Goal: Obtain resource: Obtain resource

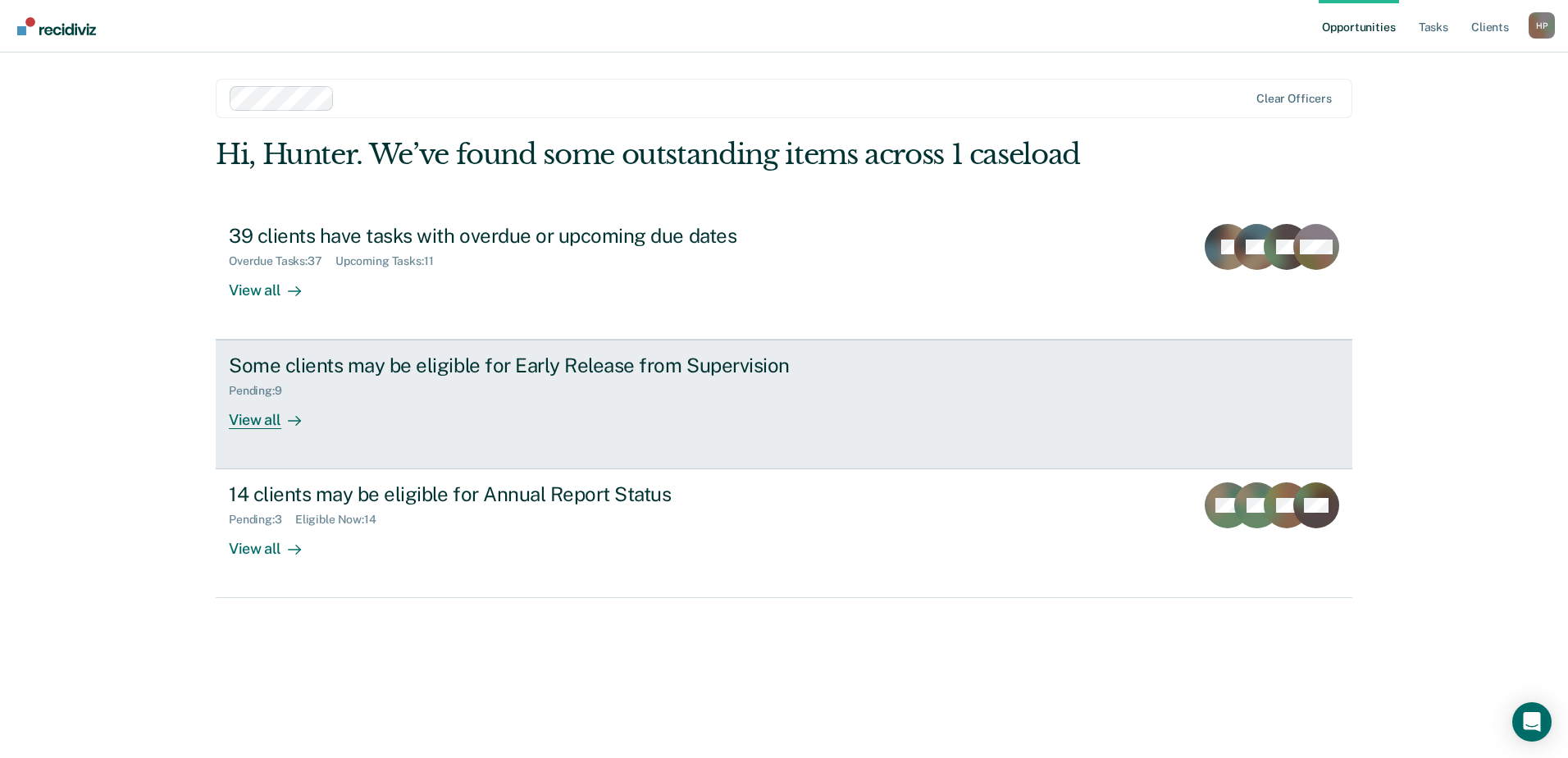
click at [373, 423] on div "Some clients may be eligible for Early Release from Supervision Pending : 9 Vie…" at bounding box center [536, 390] width 615 height 75
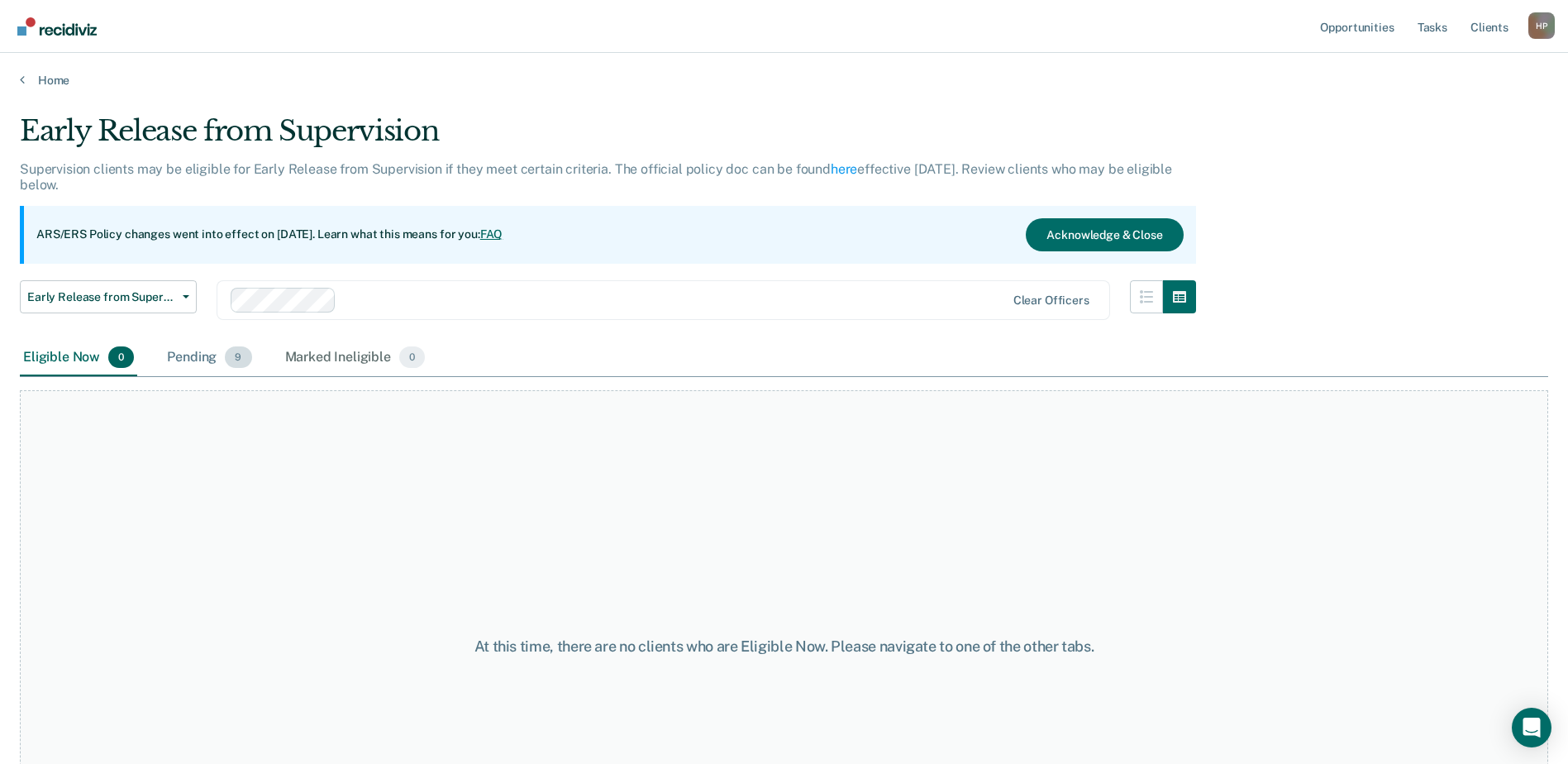
click at [214, 356] on div "Pending 9" at bounding box center [209, 358] width 91 height 37
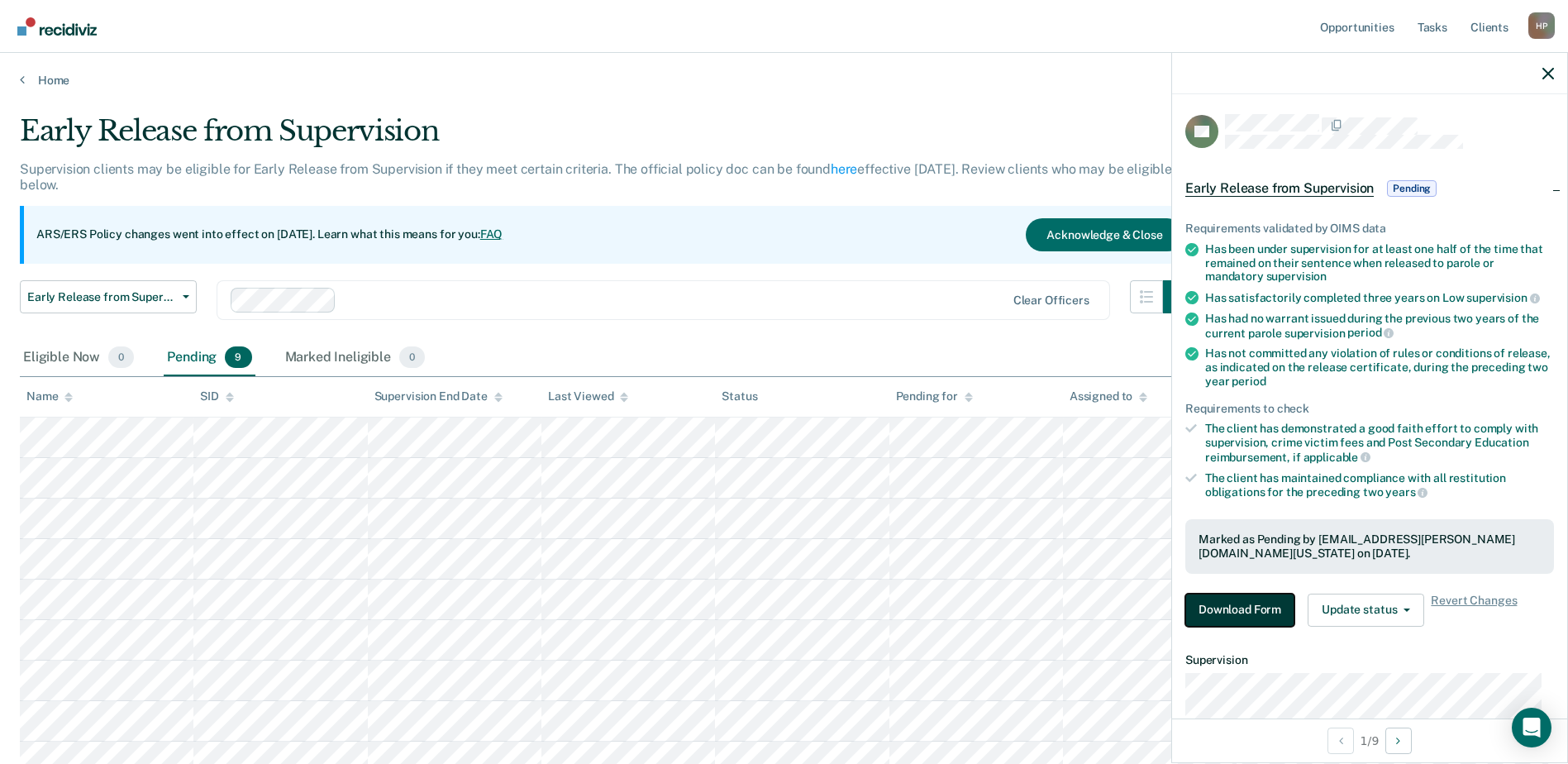
click at [1239, 613] on button "Download Form" at bounding box center [1239, 610] width 110 height 33
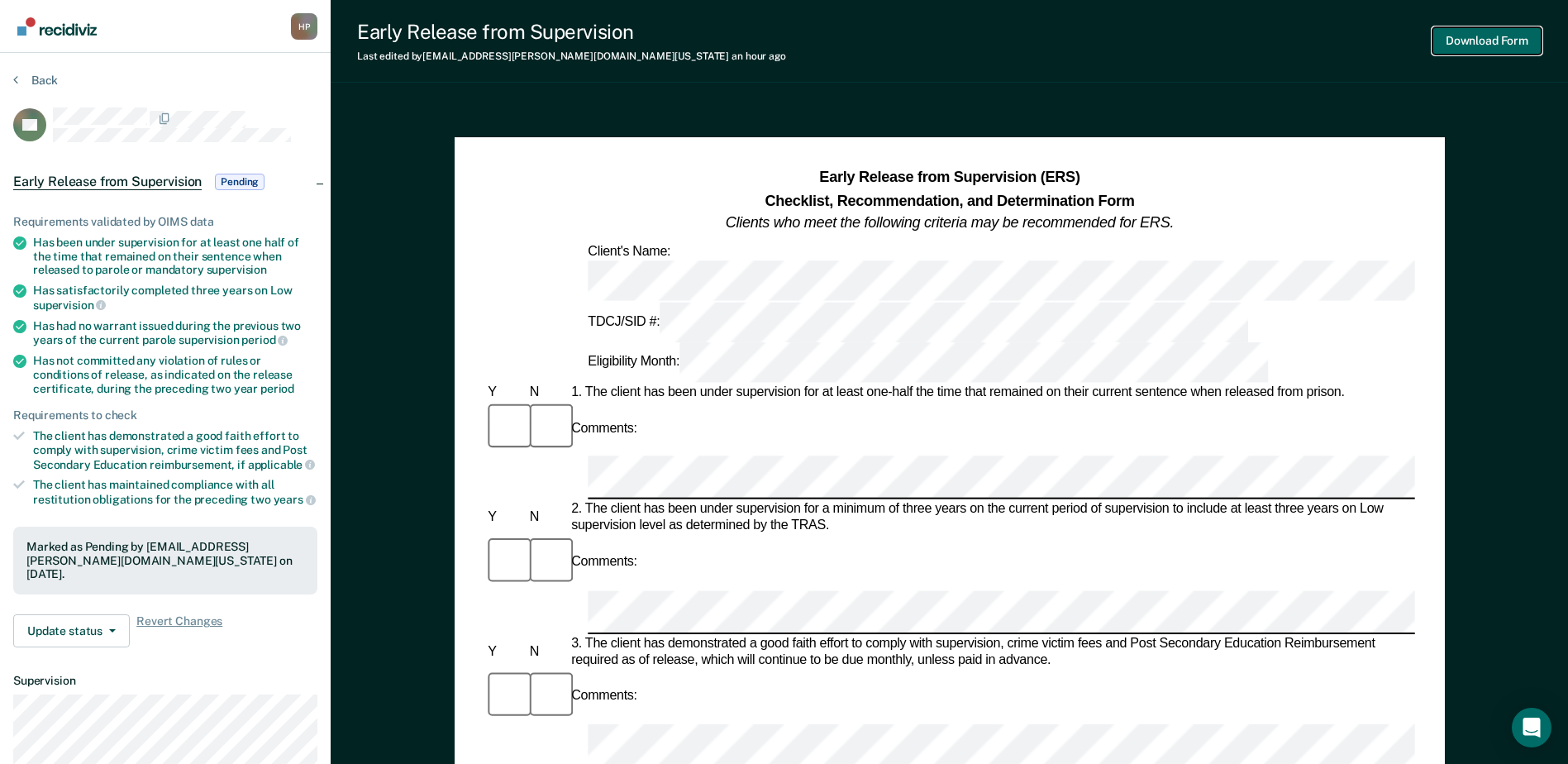
click at [1486, 49] on button "Download Form" at bounding box center [1487, 41] width 110 height 28
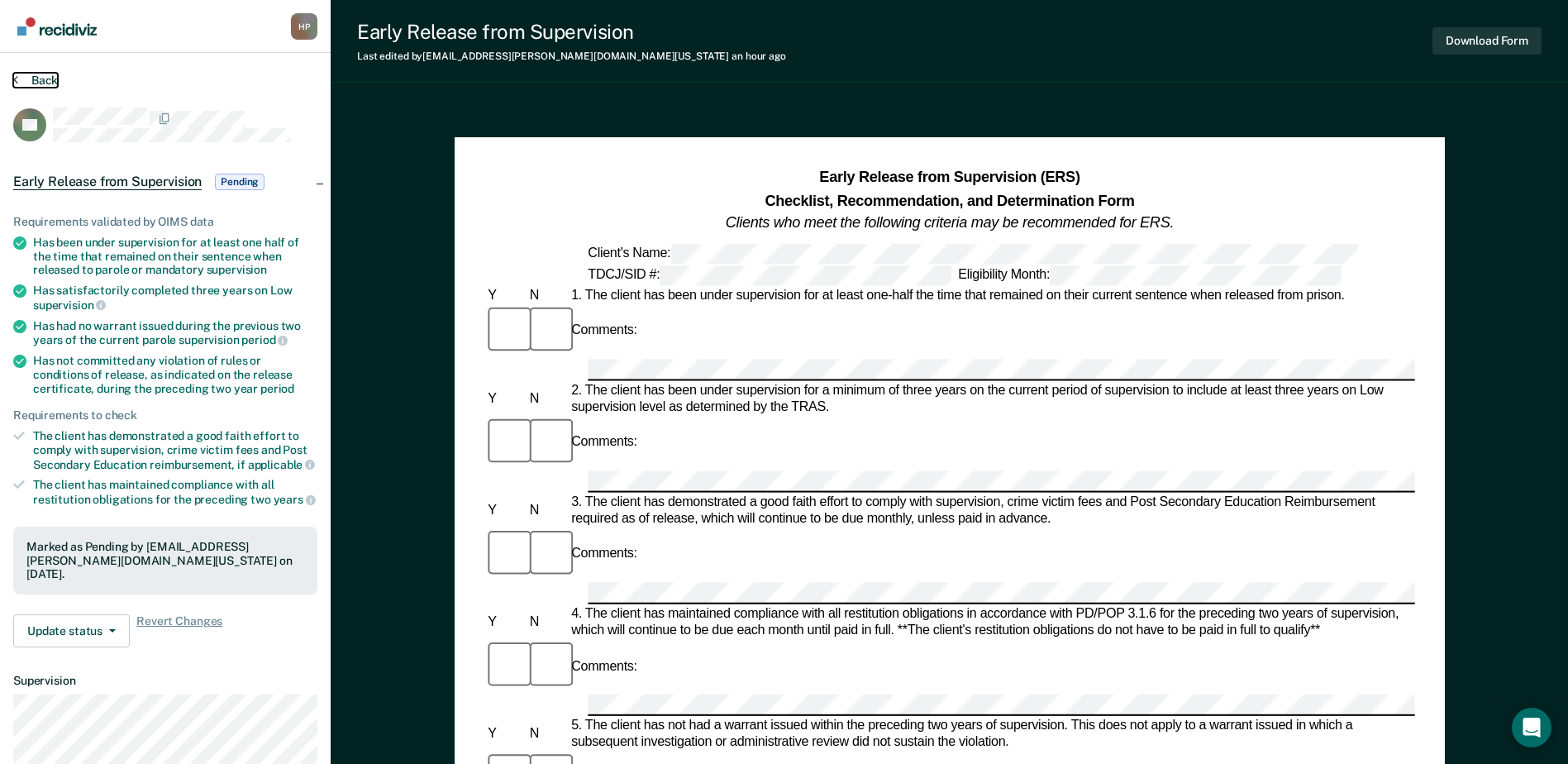
click at [28, 77] on button "Back" at bounding box center [36, 80] width 45 height 15
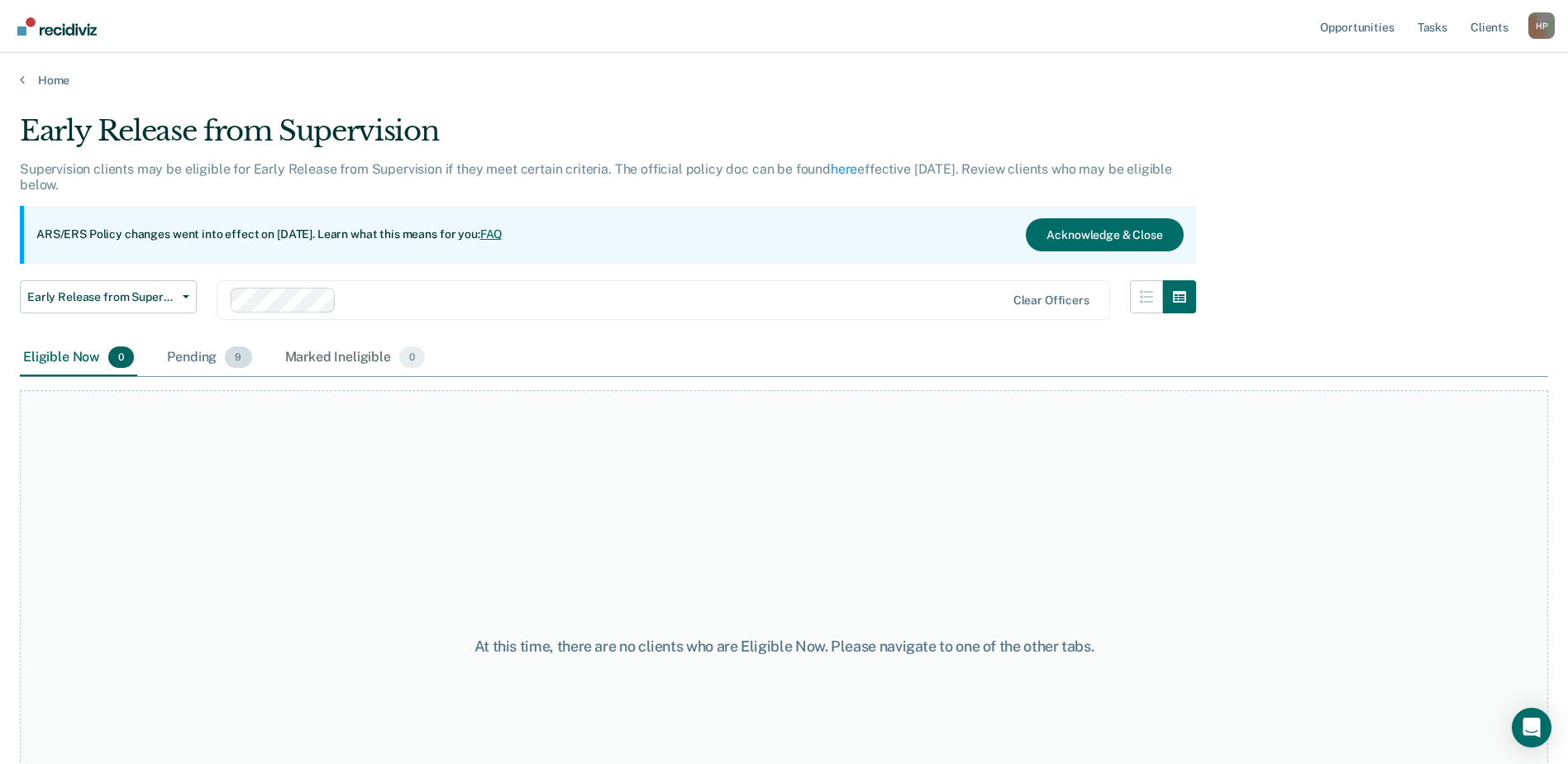
click at [204, 352] on div "Pending 9" at bounding box center [209, 358] width 91 height 37
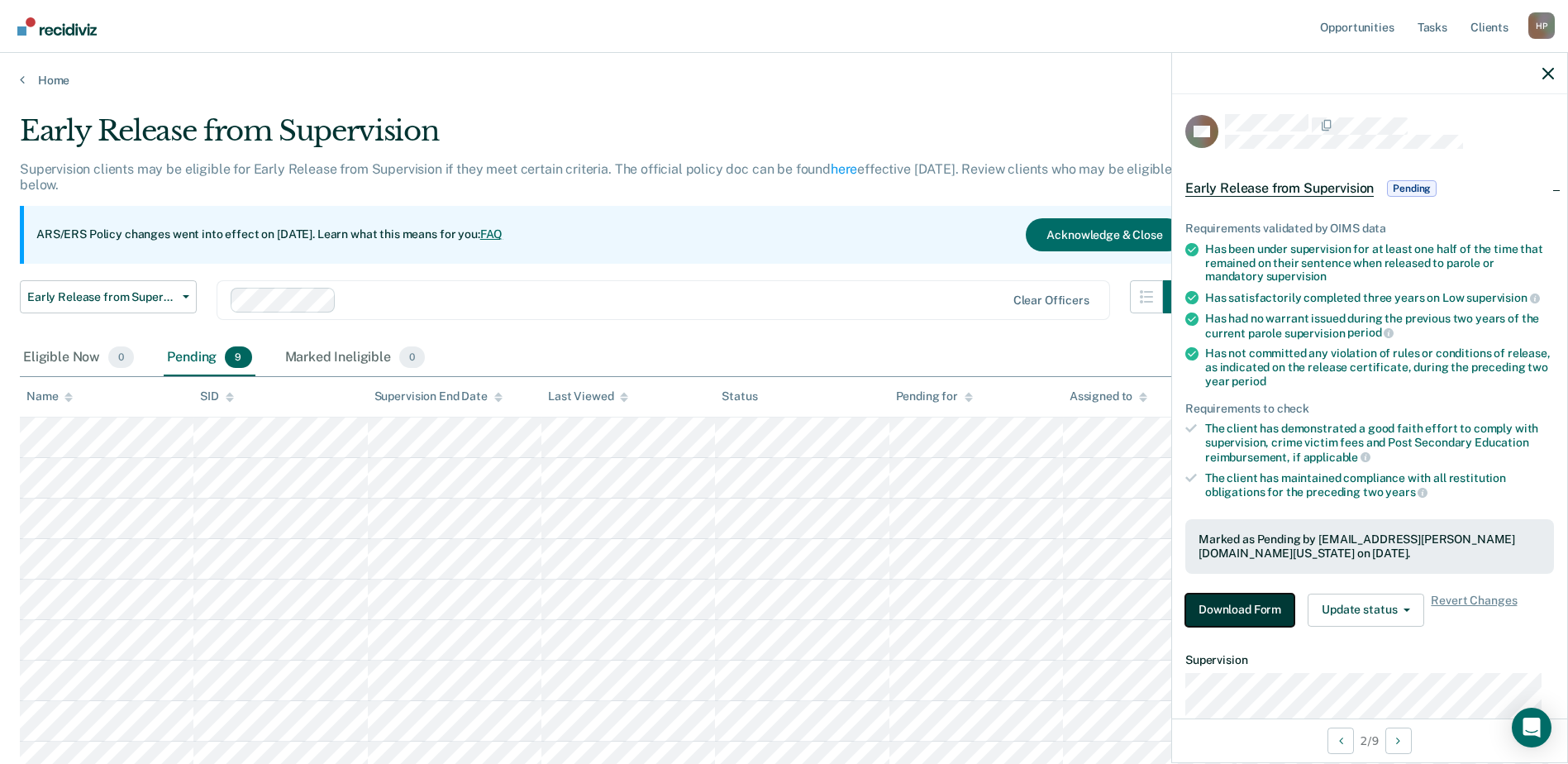
click at [1244, 604] on button "Download Form" at bounding box center [1239, 610] width 110 height 33
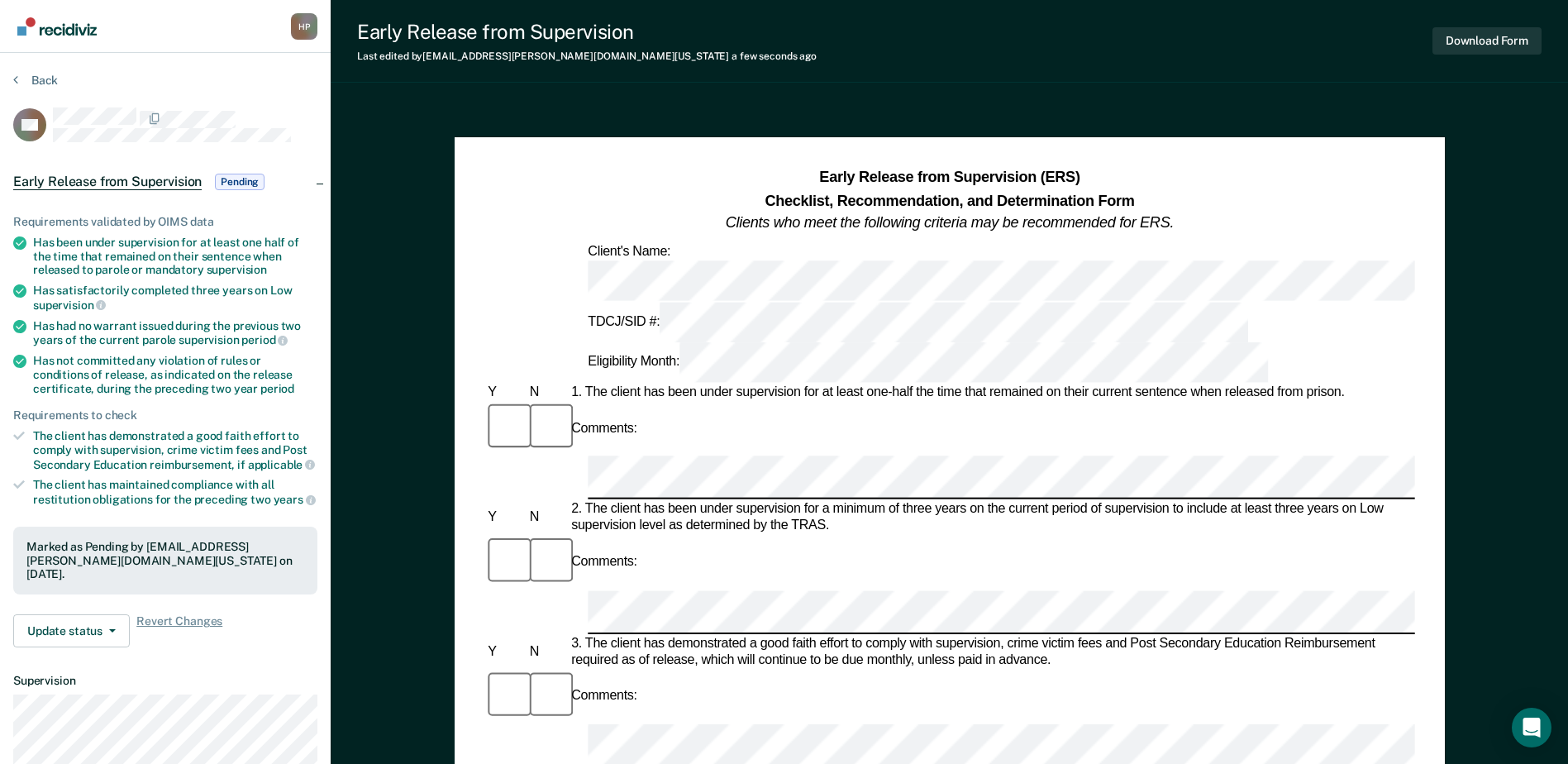
click at [655, 669] on div "Comments:" at bounding box center [949, 719] width 930 height 101
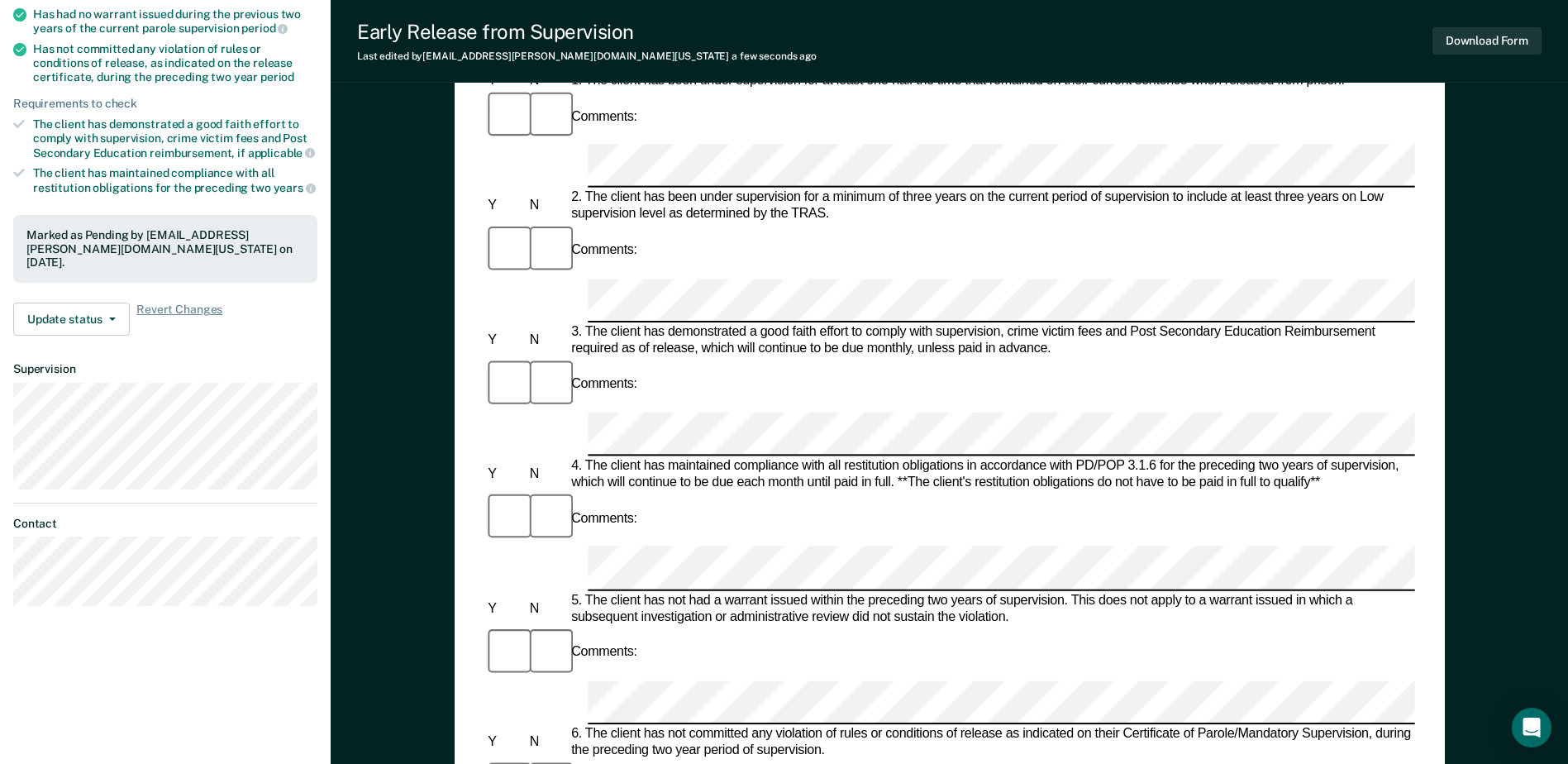
scroll to position [330, 0]
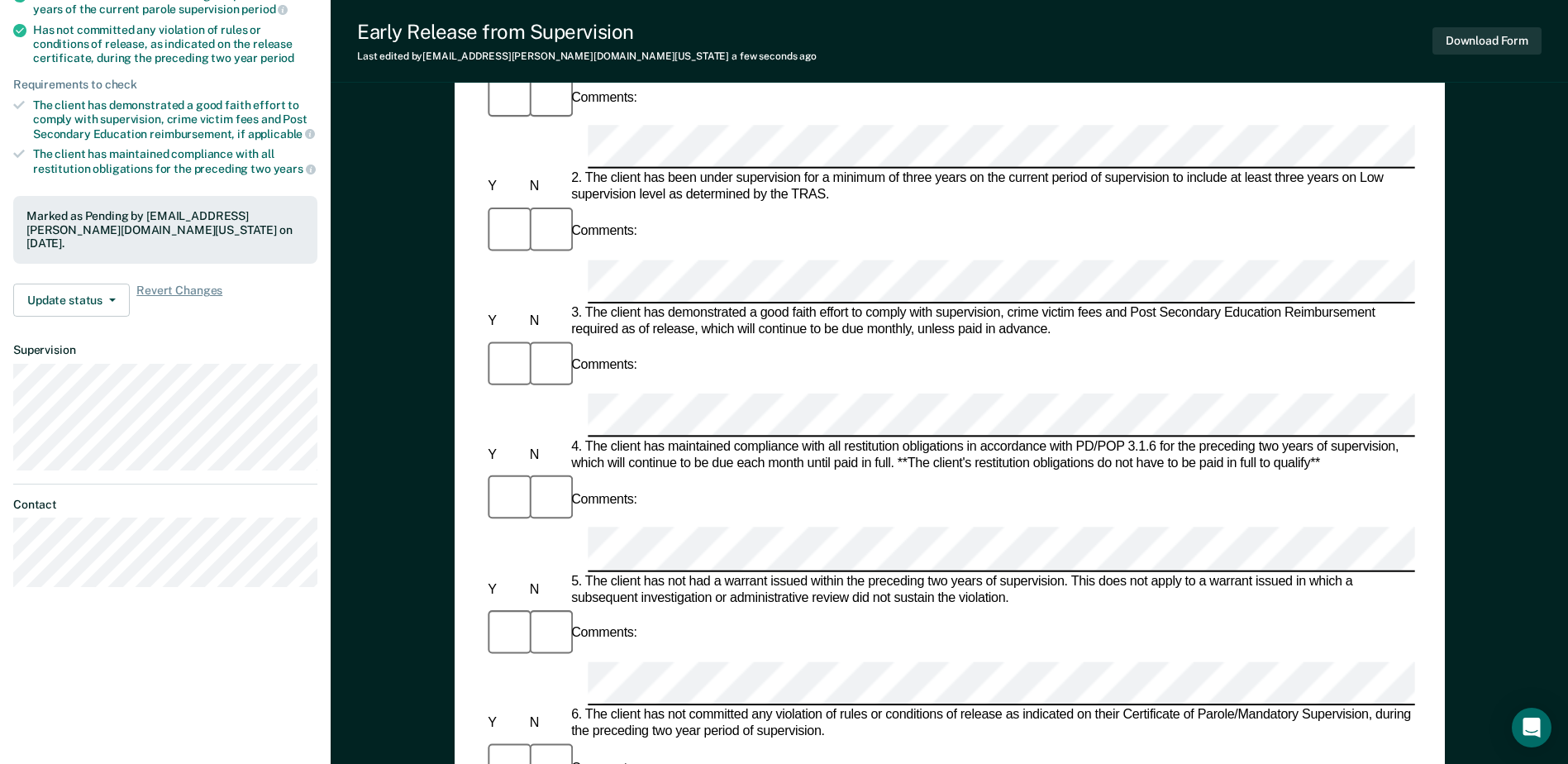
click at [1484, 32] on button "Download Form" at bounding box center [1487, 41] width 110 height 28
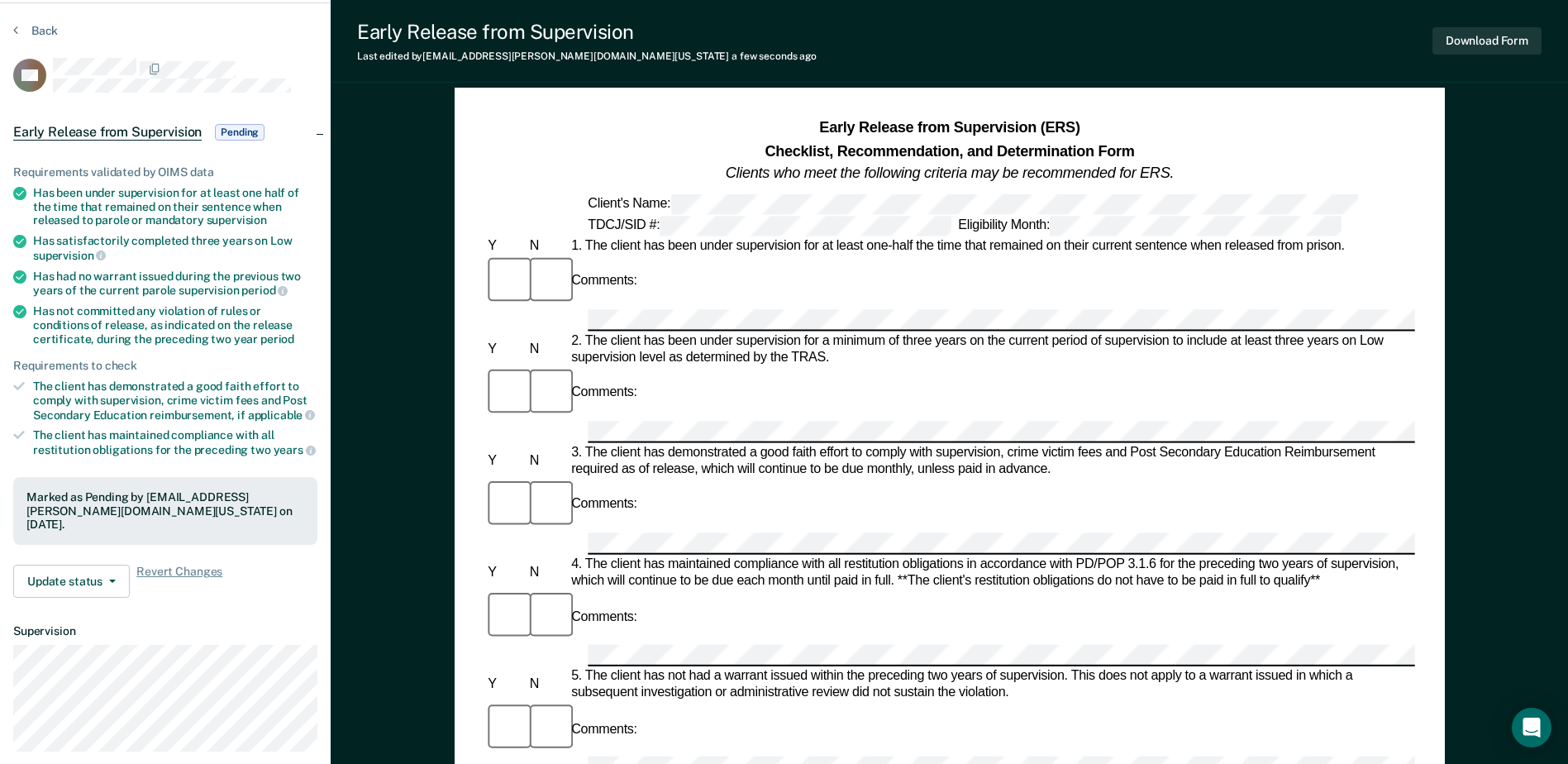
scroll to position [0, 0]
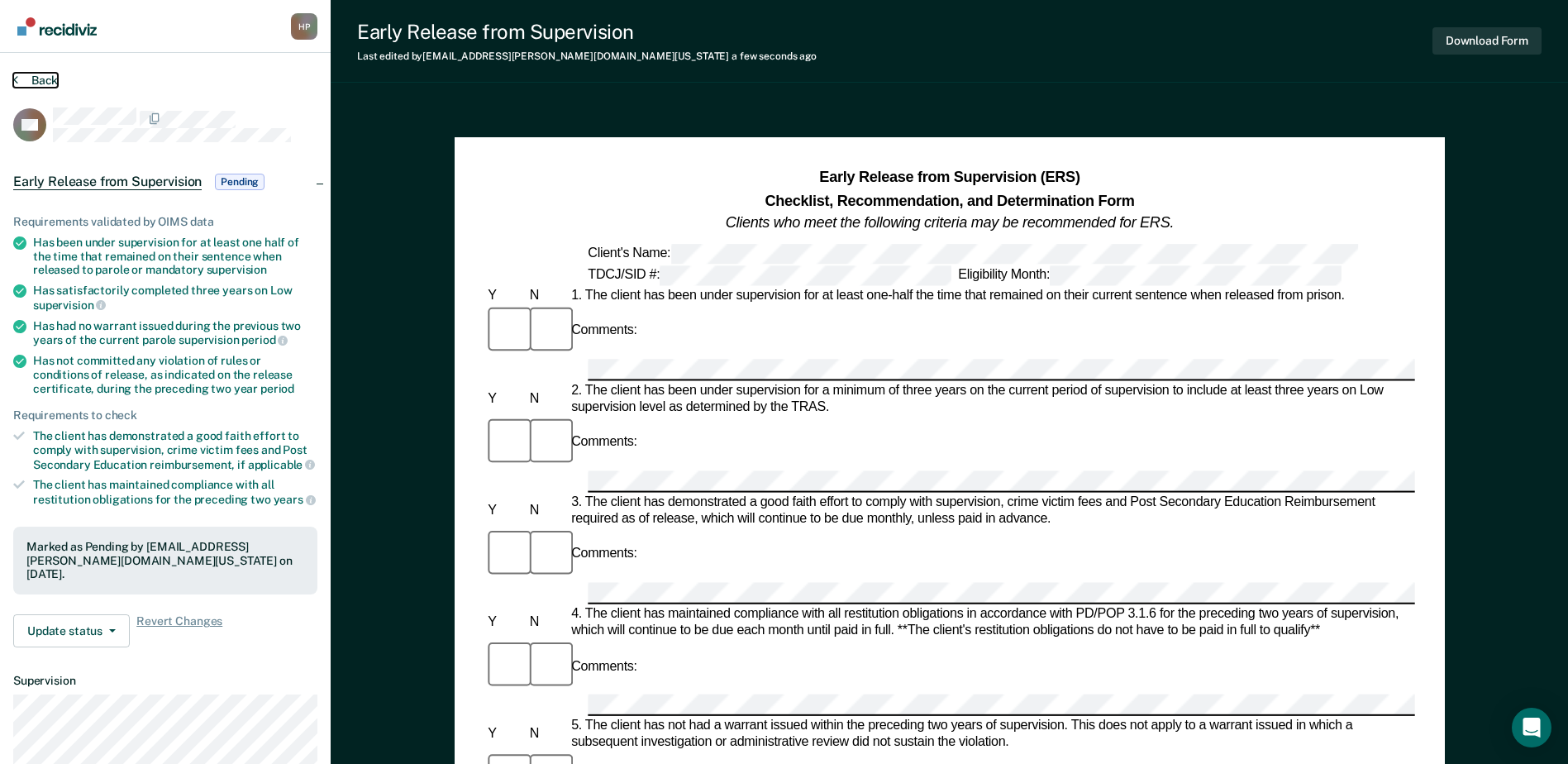
click at [43, 76] on button "Back" at bounding box center [36, 80] width 45 height 15
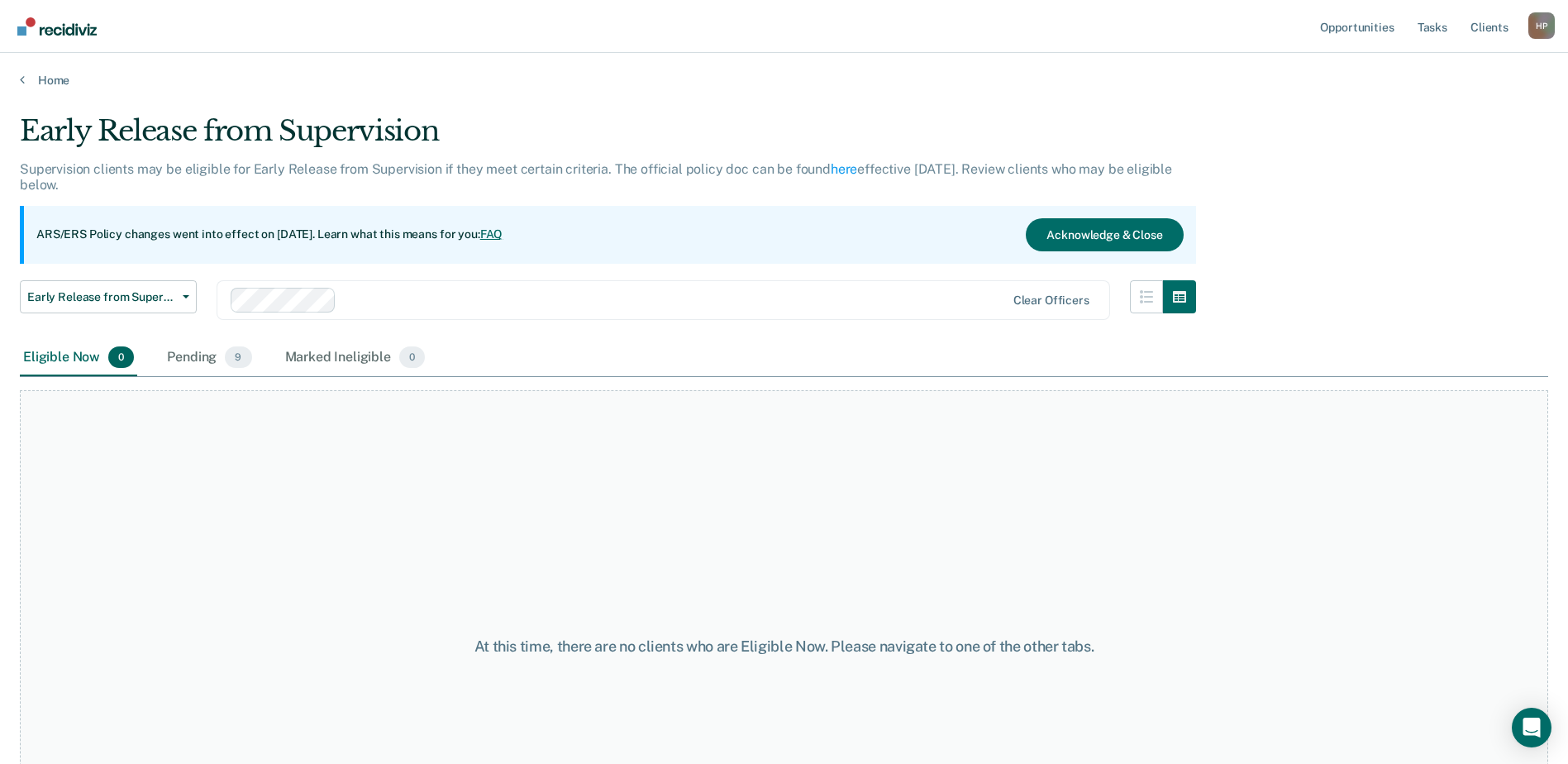
drag, startPoint x: 203, startPoint y: 316, endPoint x: 203, endPoint y: 328, distance: 12.0
click at [203, 317] on div "Early Release from Supervision Early Release from Supervision Annual Report Sta…" at bounding box center [607, 310] width 1176 height 60
click at [203, 341] on div "Early Release from Supervision Supervision clients may be eligible for Early Re…" at bounding box center [784, 377] width 1528 height 525
drag, startPoint x: 203, startPoint y: 341, endPoint x: 196, endPoint y: 355, distance: 15.7
click at [196, 354] on div "Pending 9" at bounding box center [209, 358] width 91 height 37
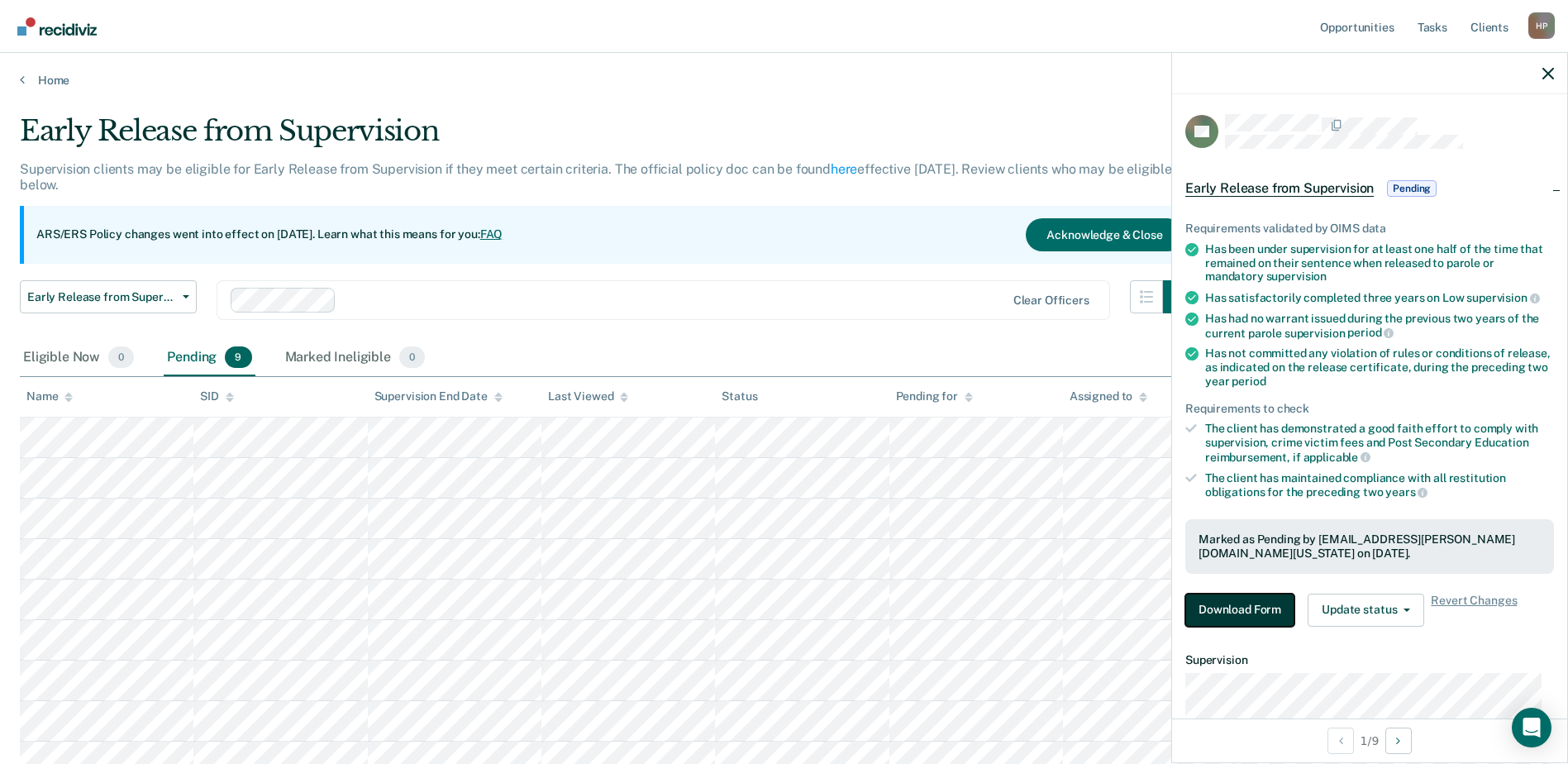
click at [1253, 622] on button "Download Form" at bounding box center [1239, 610] width 110 height 33
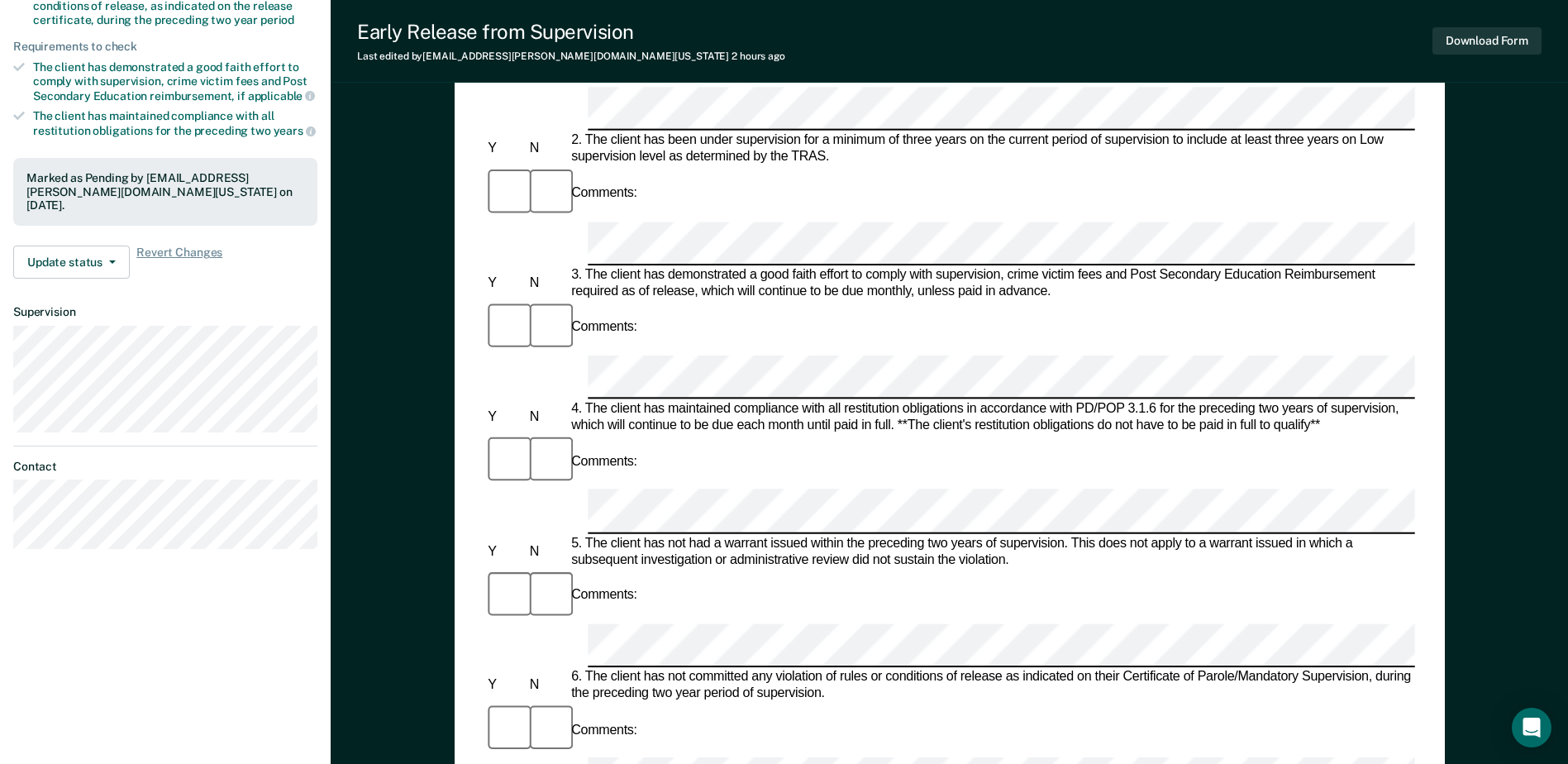
scroll to position [579, 0]
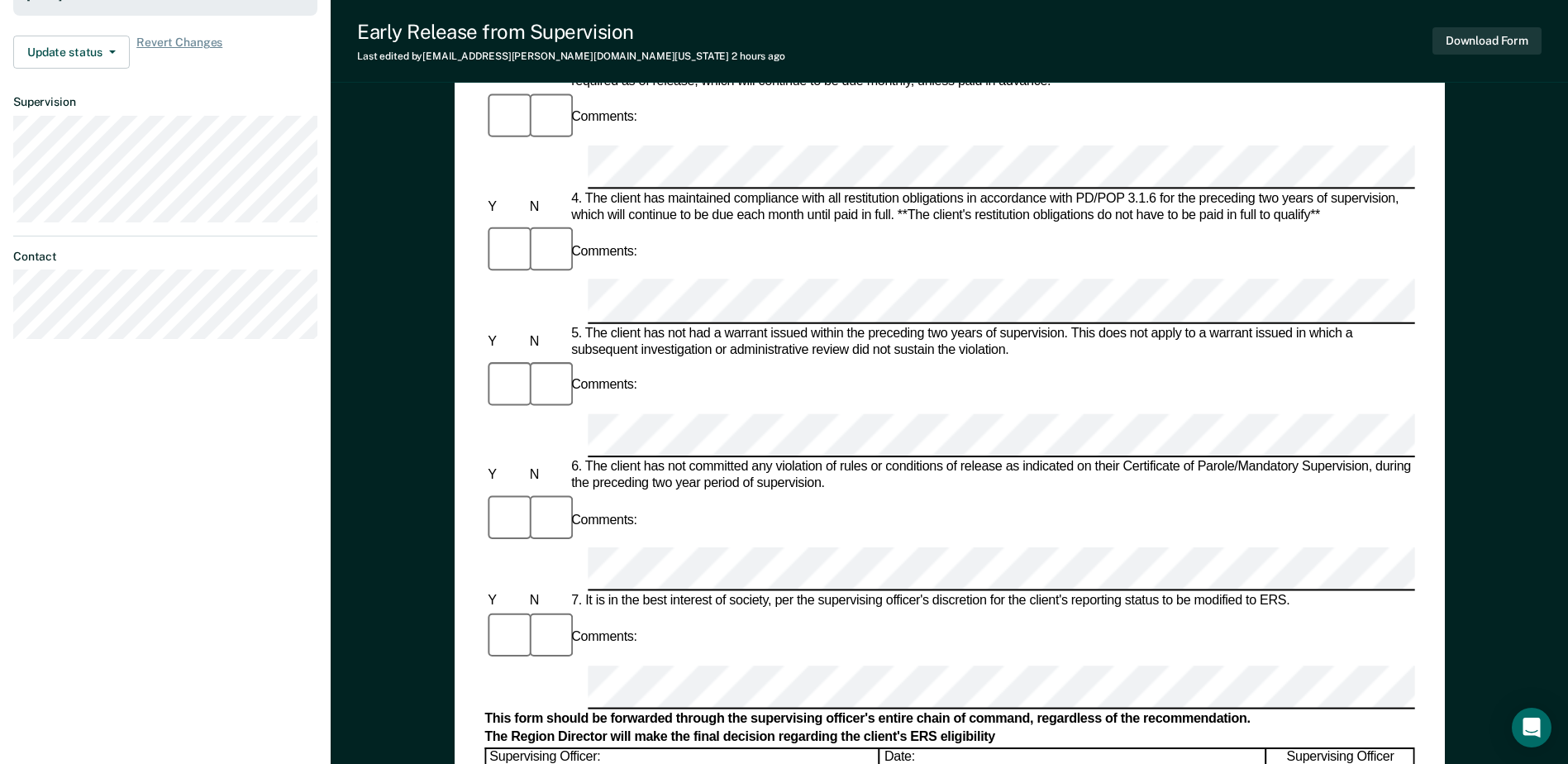
click at [772, 340] on form "Early Release from Supervision (ERS) Checklist, Recommendation, and Determinati…" at bounding box center [949, 566] width 930 height 1956
click at [1497, 44] on button "Download Form" at bounding box center [1487, 41] width 110 height 28
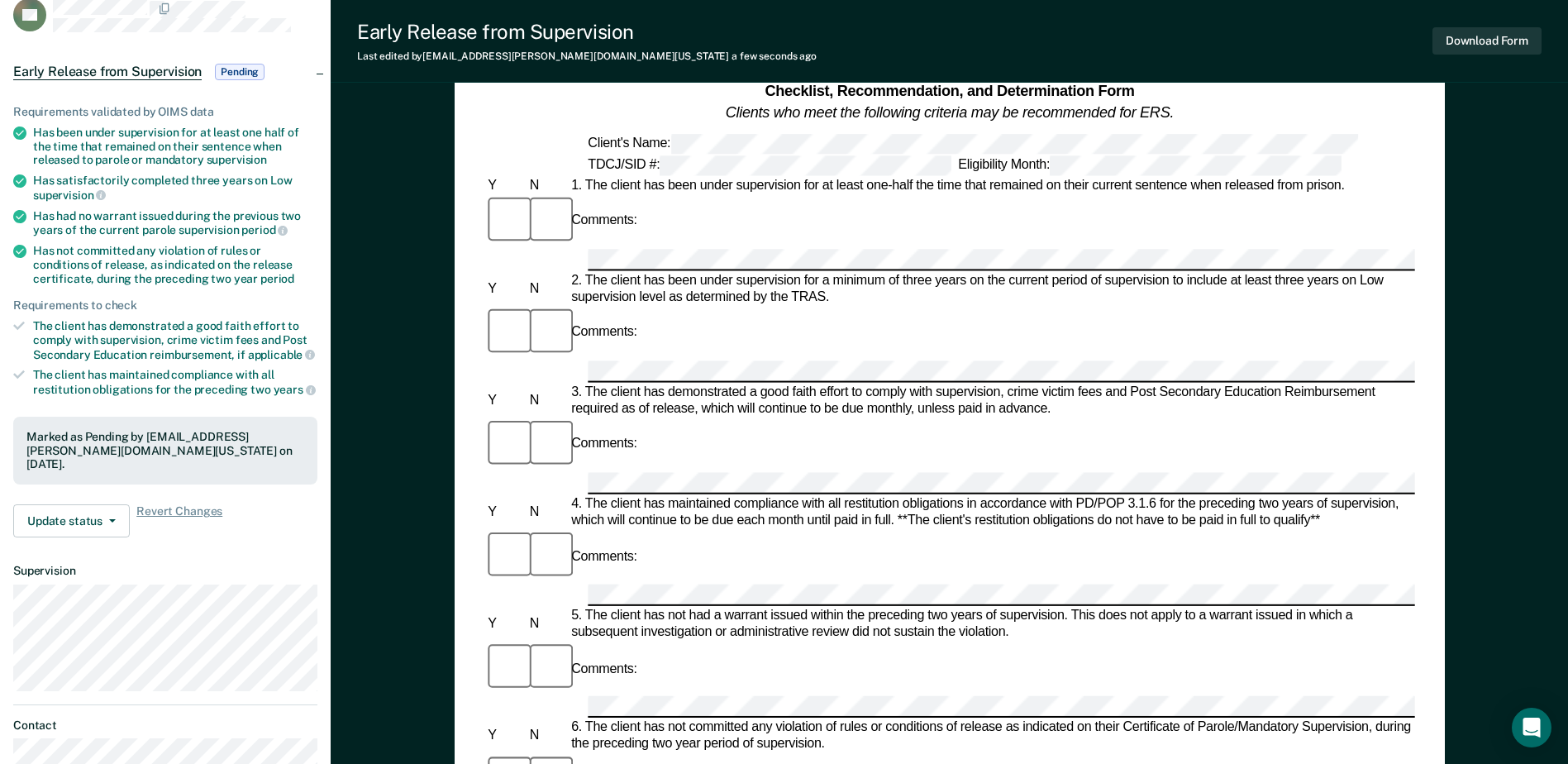
scroll to position [0, 0]
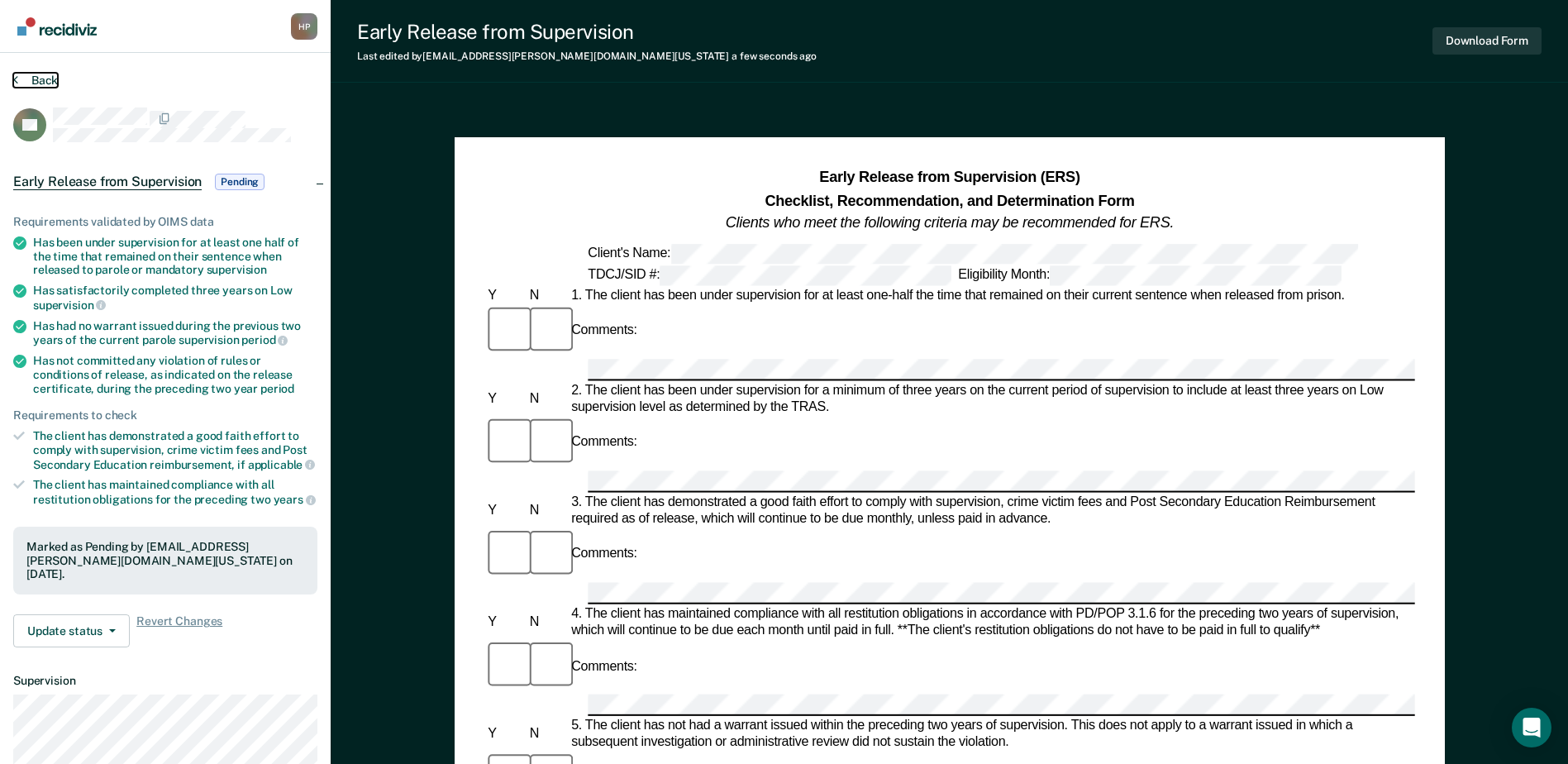
click at [41, 82] on button "Back" at bounding box center [36, 80] width 45 height 15
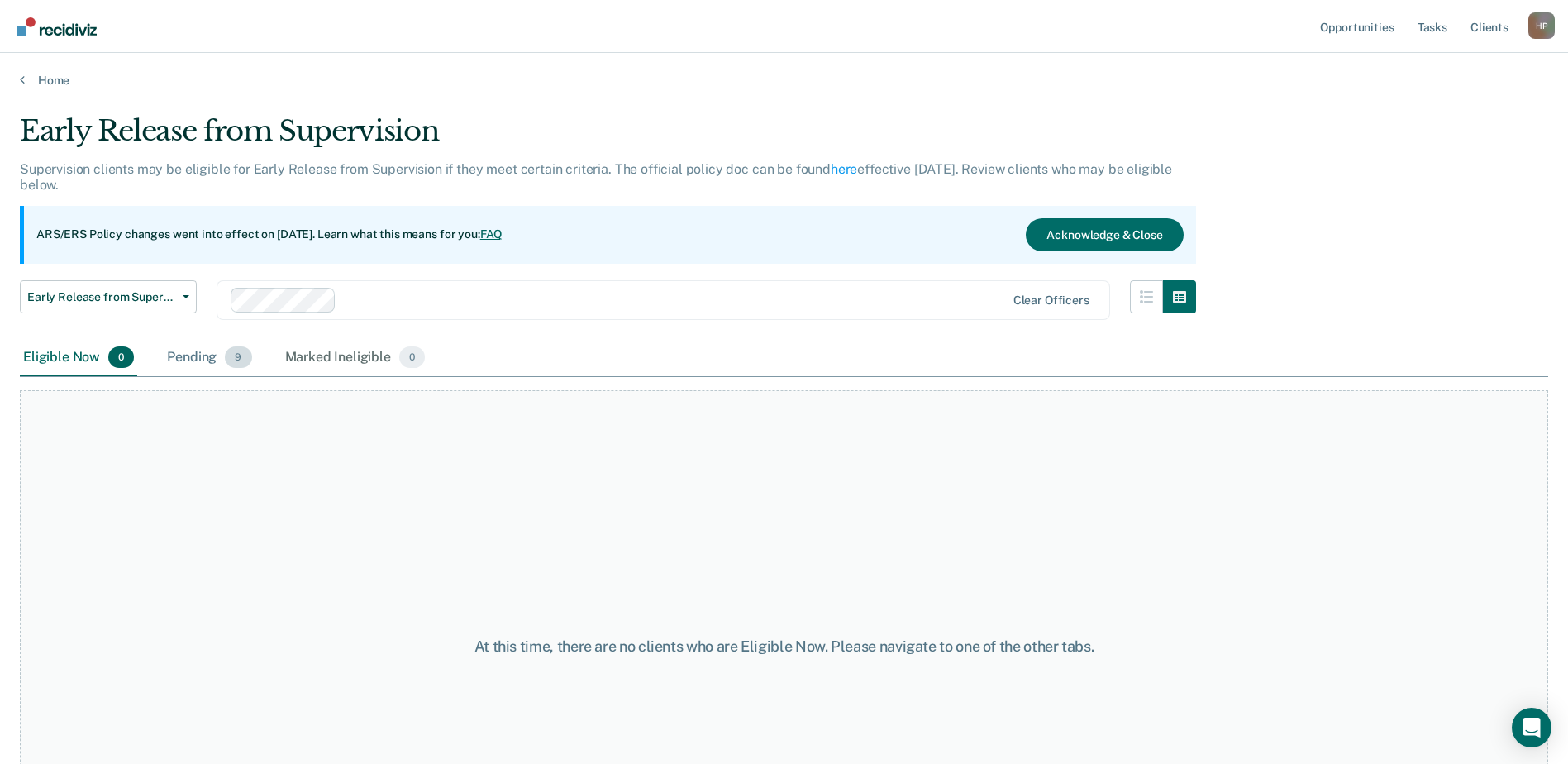
click at [215, 358] on div "Pending 9" at bounding box center [209, 358] width 91 height 37
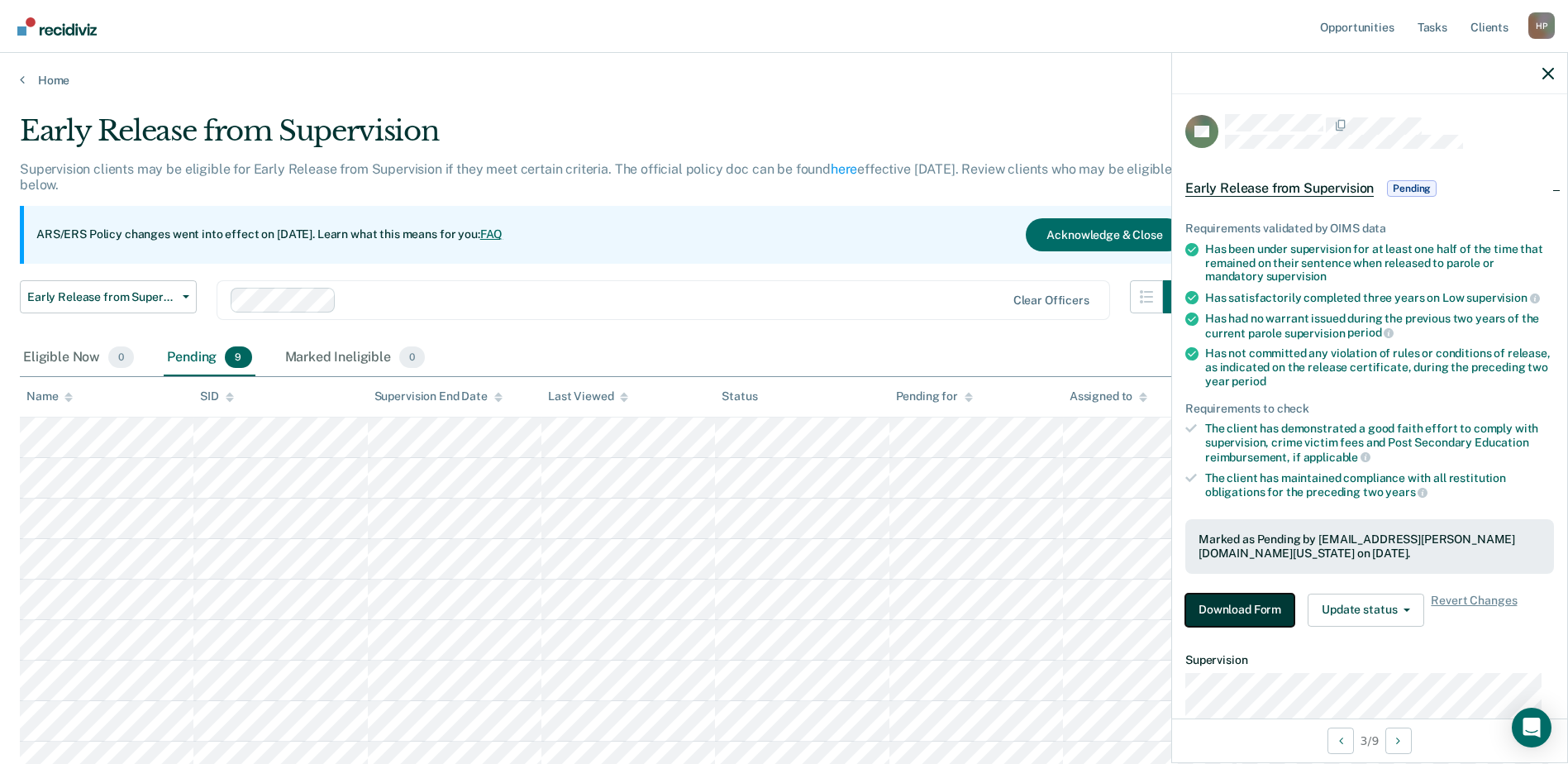
click at [1262, 610] on button "Download Form" at bounding box center [1239, 610] width 110 height 33
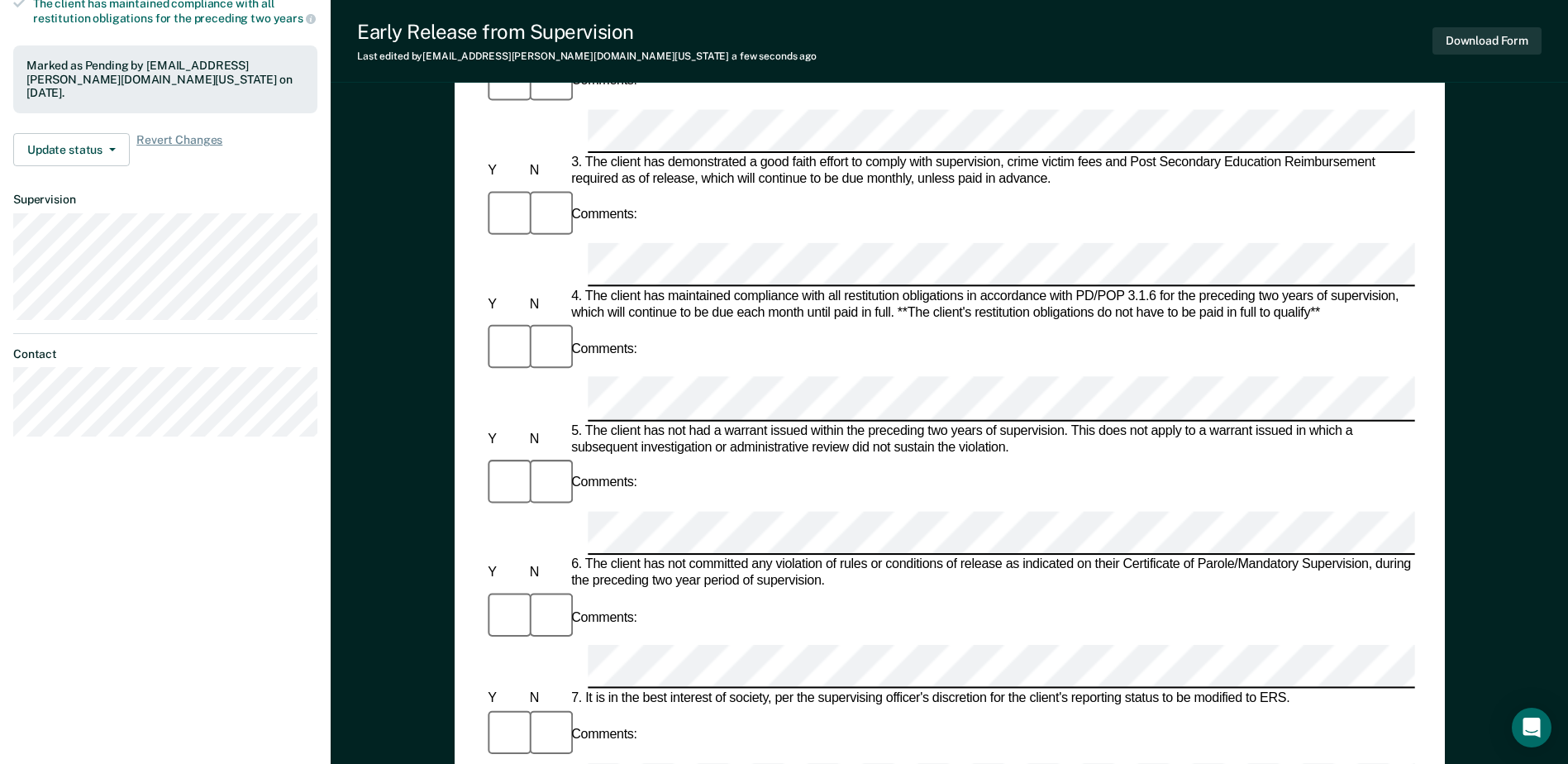
scroll to position [496, 0]
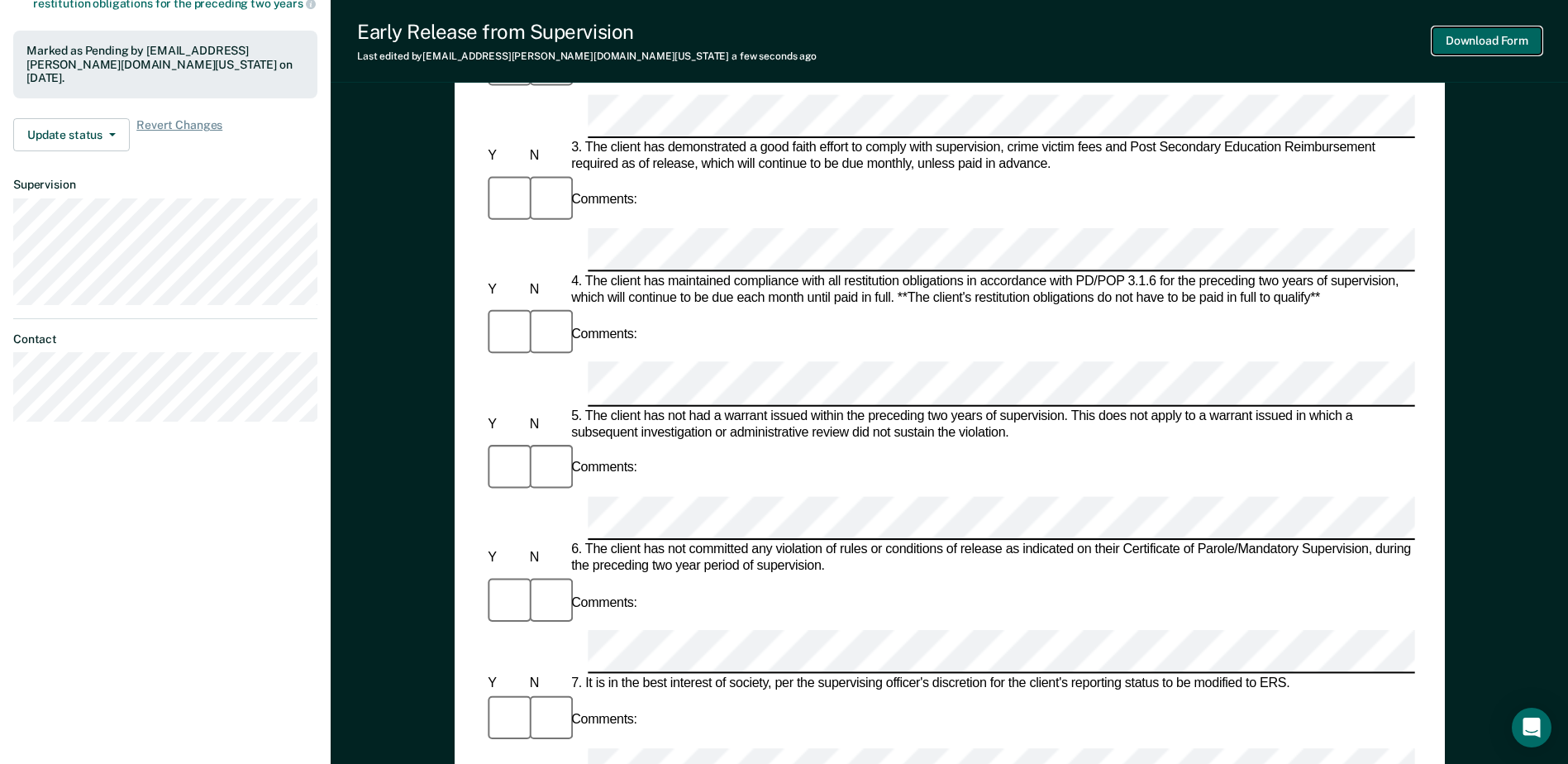
click at [1481, 41] on button "Download Form" at bounding box center [1487, 41] width 110 height 28
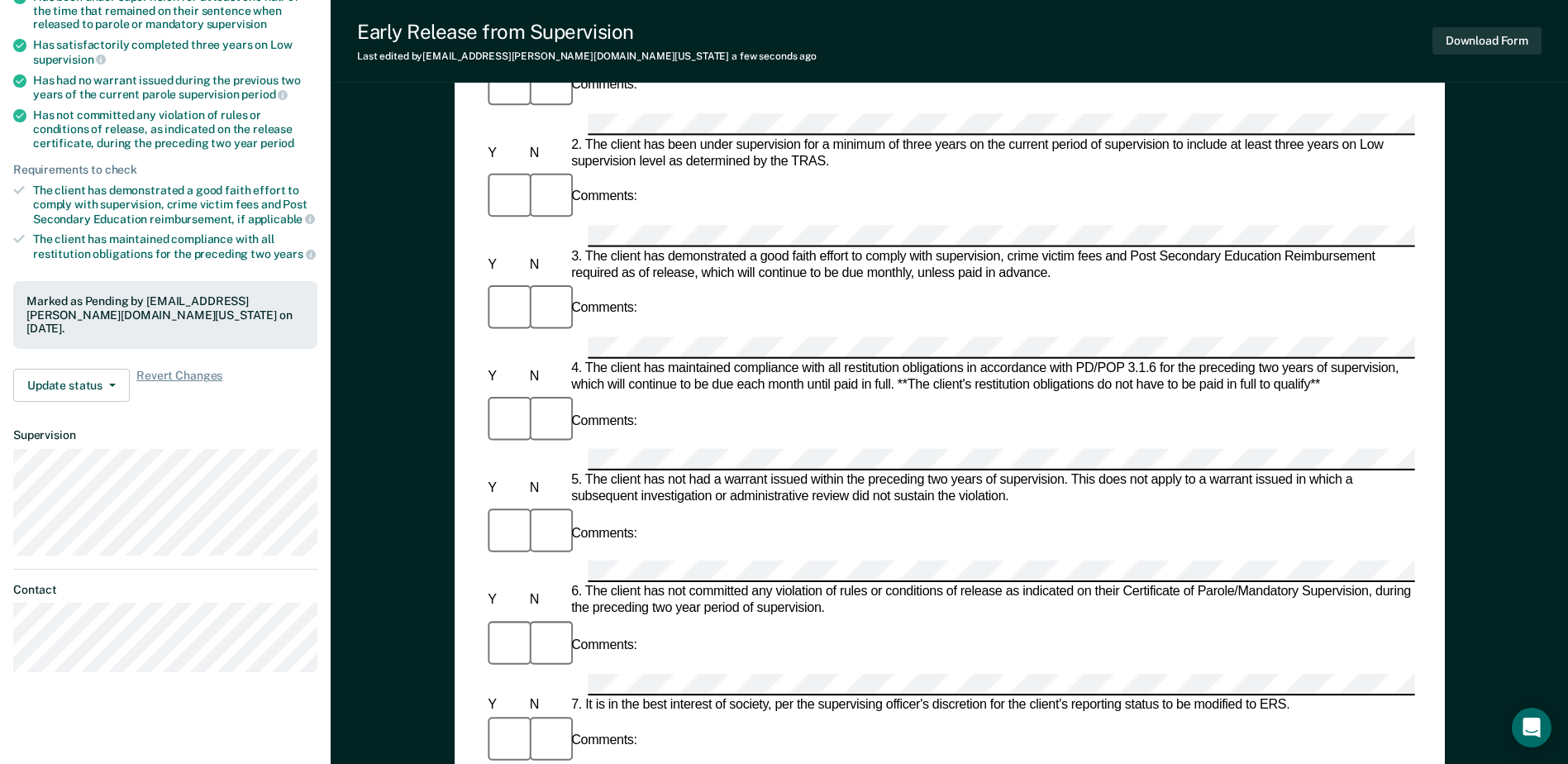
scroll to position [0, 0]
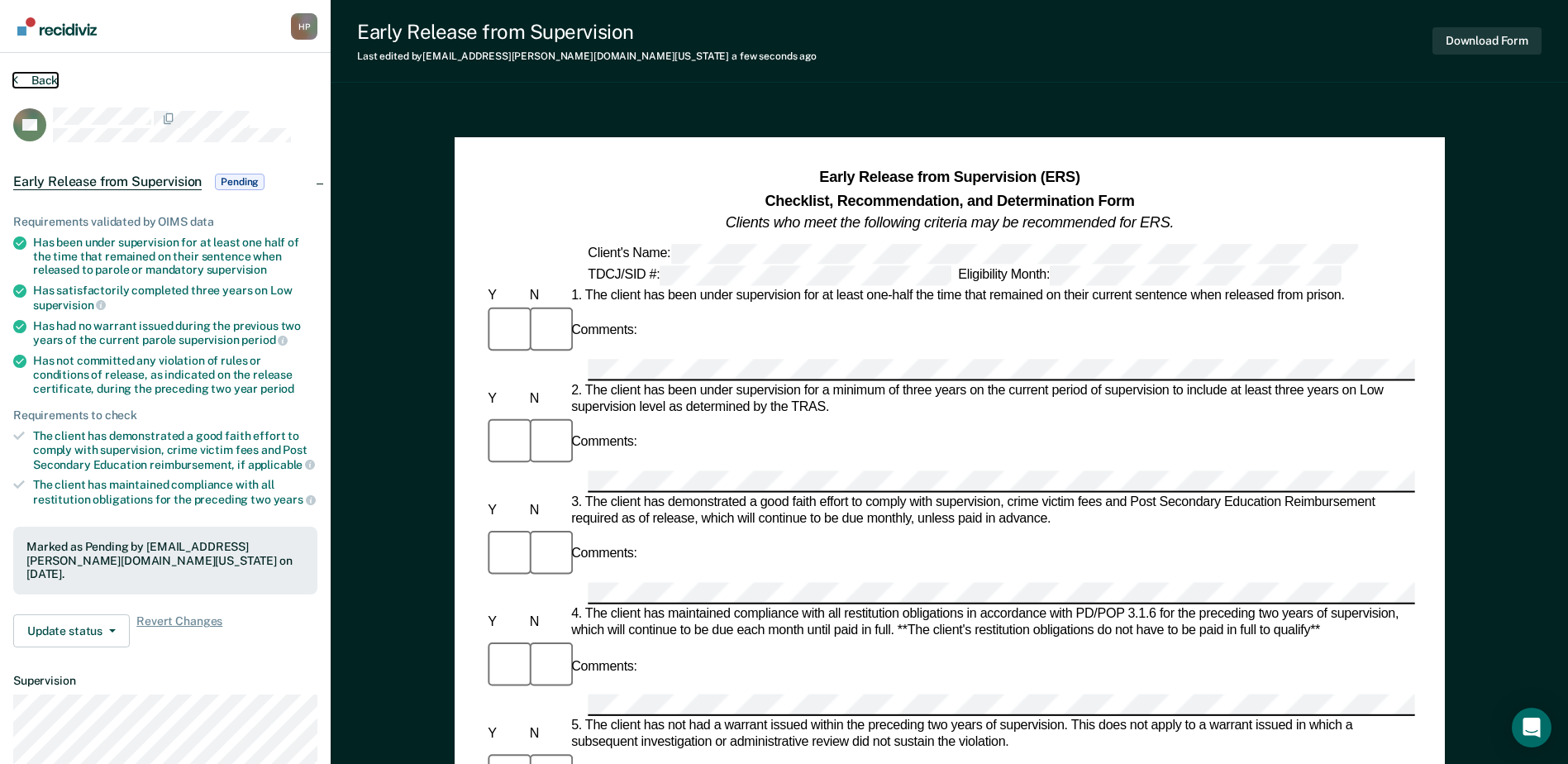
click at [37, 85] on button "Back" at bounding box center [36, 80] width 45 height 15
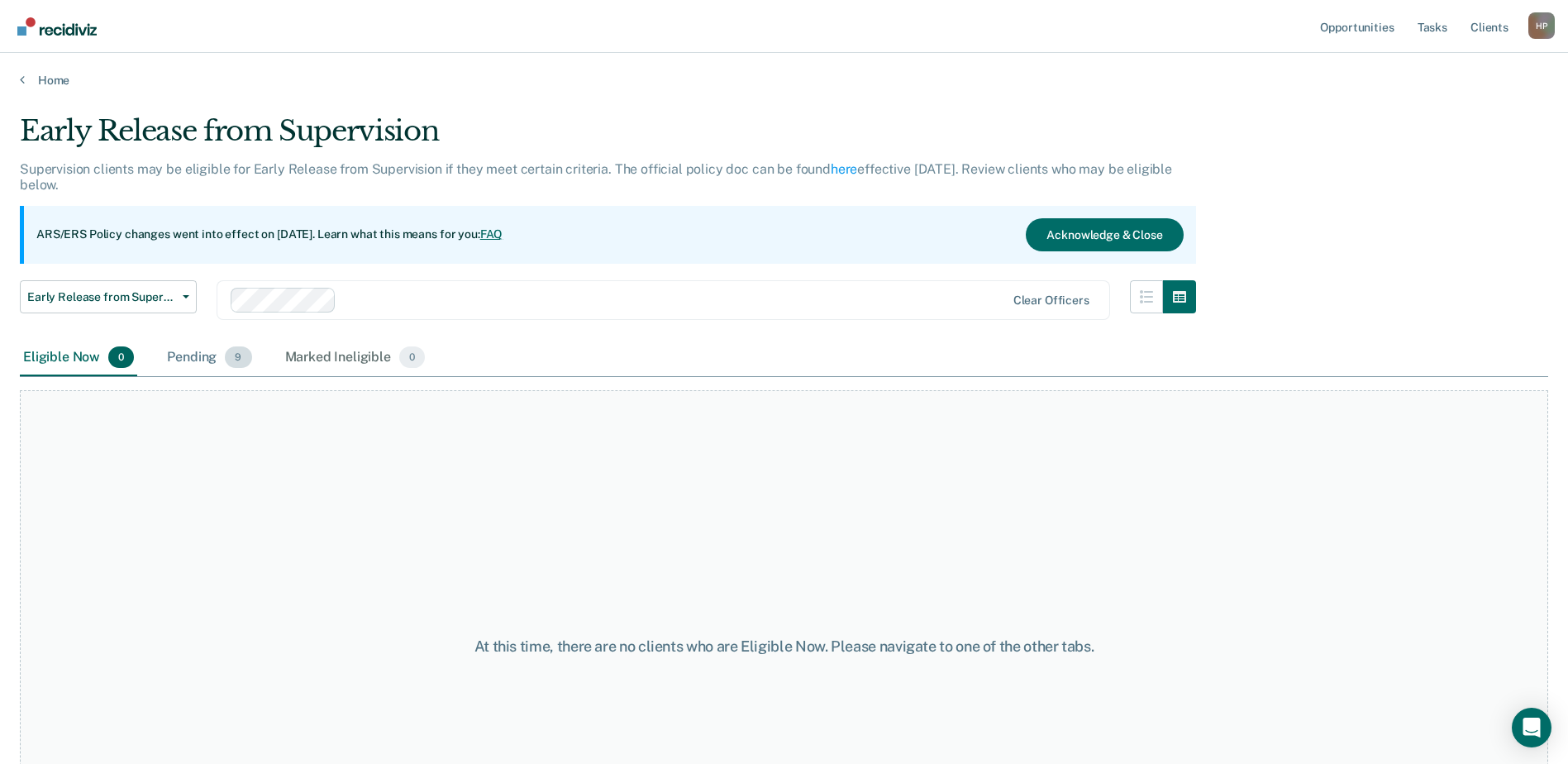
click at [205, 363] on div "Pending 9" at bounding box center [209, 358] width 91 height 37
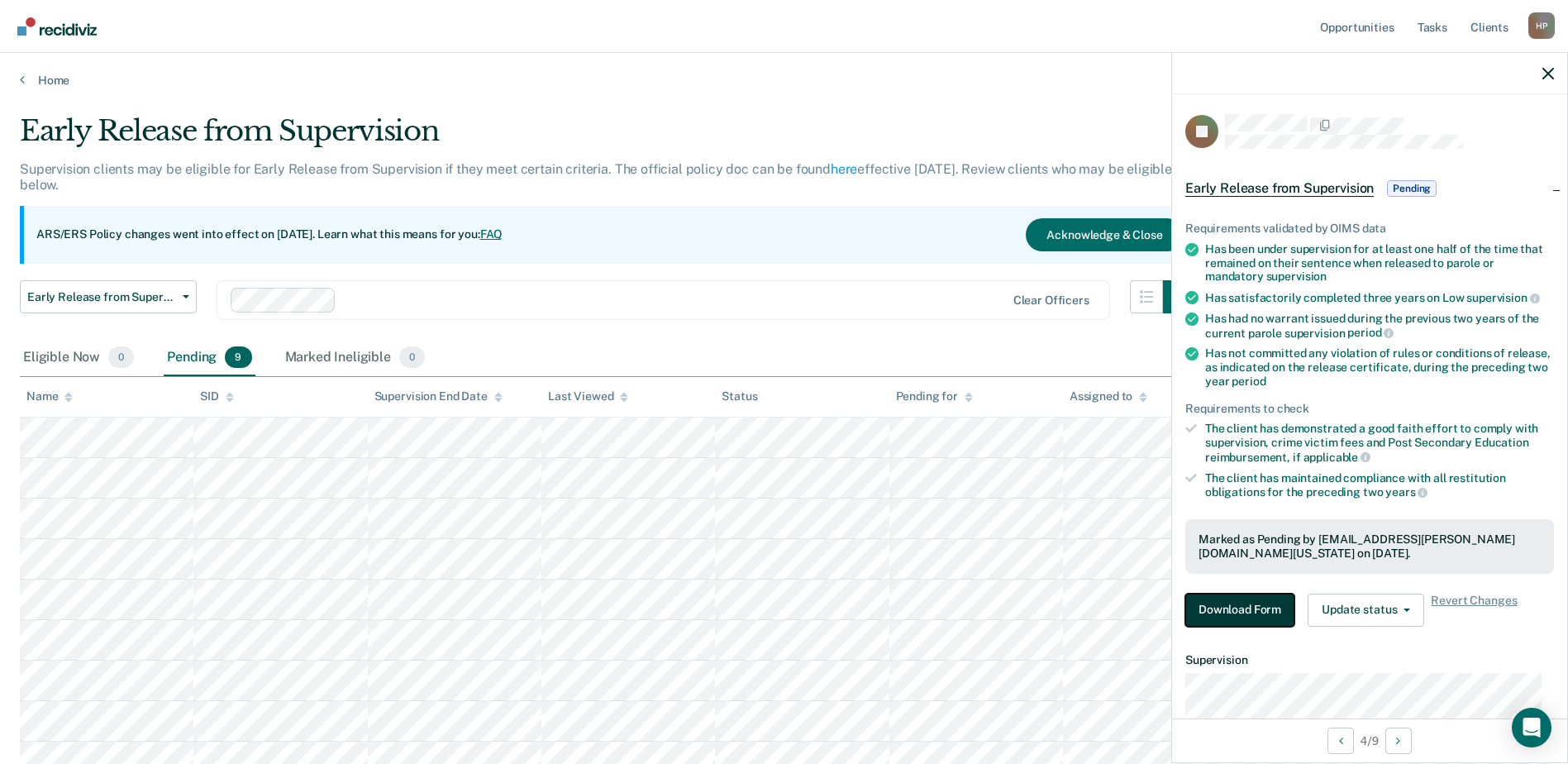
click at [1261, 605] on button "Download Form" at bounding box center [1239, 610] width 110 height 33
